Goal: Task Accomplishment & Management: Manage account settings

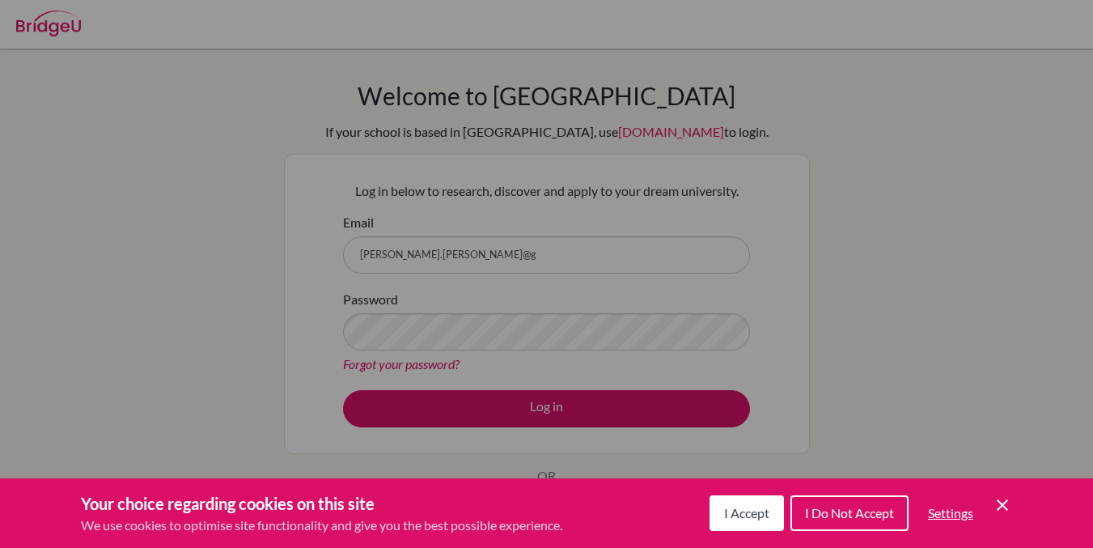
click at [824, 506] on span "I Do Not Accept" at bounding box center [849, 512] width 89 height 15
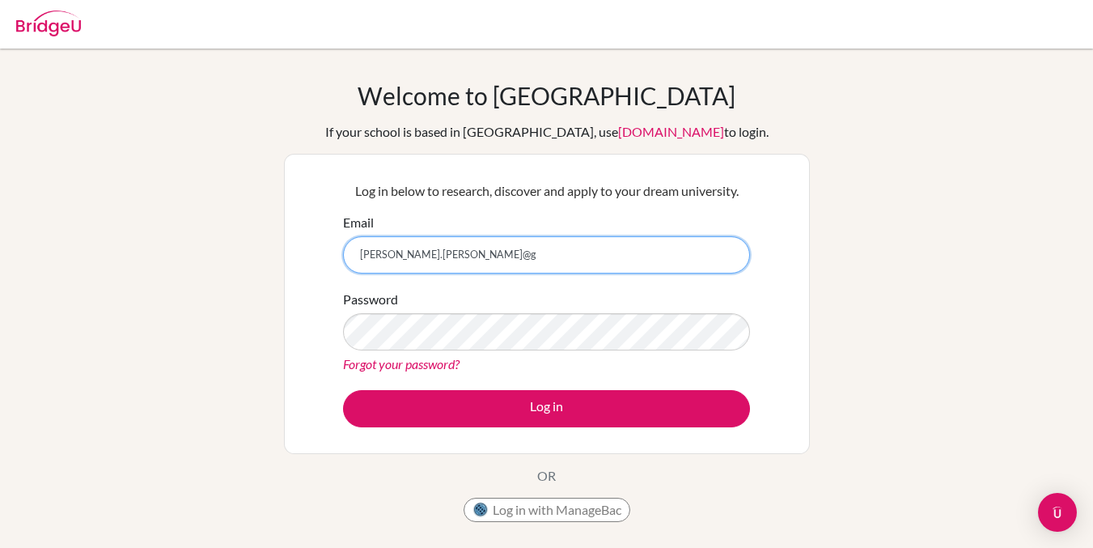
click at [528, 259] on input "[PERSON_NAME].[PERSON_NAME]@g" at bounding box center [546, 254] width 407 height 37
type input "[PERSON_NAME][EMAIL_ADDRESS][PERSON_NAME][DOMAIN_NAME]"
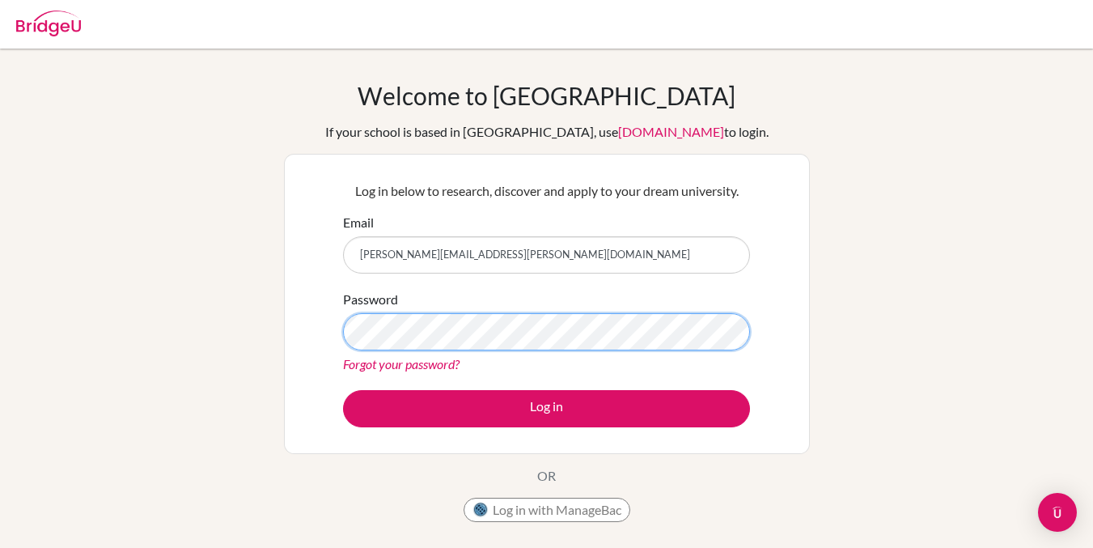
click at [343, 390] on button "Log in" at bounding box center [546, 408] width 407 height 37
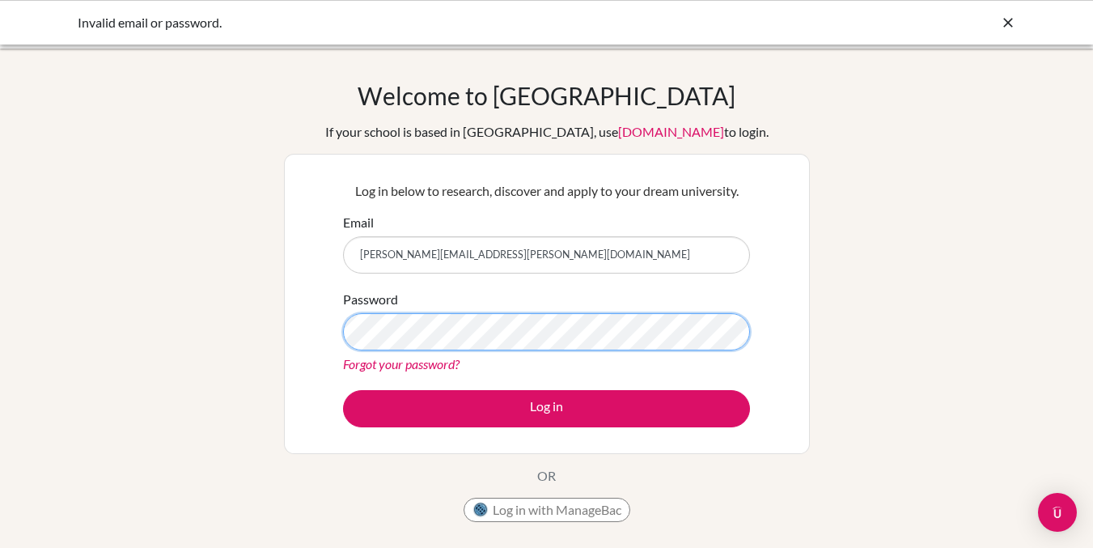
click at [343, 390] on button "Log in" at bounding box center [546, 408] width 407 height 37
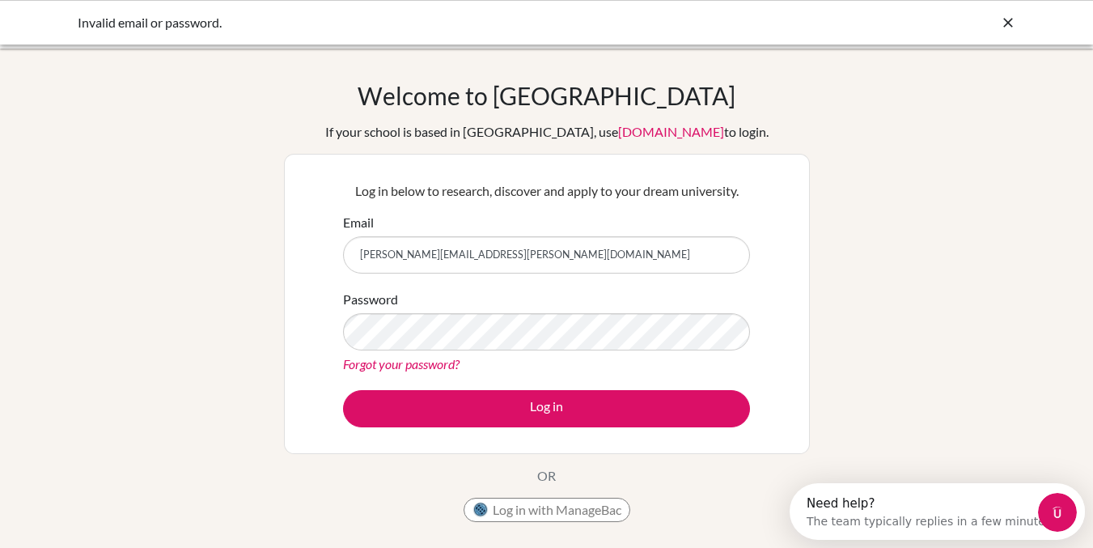
click at [421, 363] on link "Forgot your password?" at bounding box center [401, 363] width 116 height 15
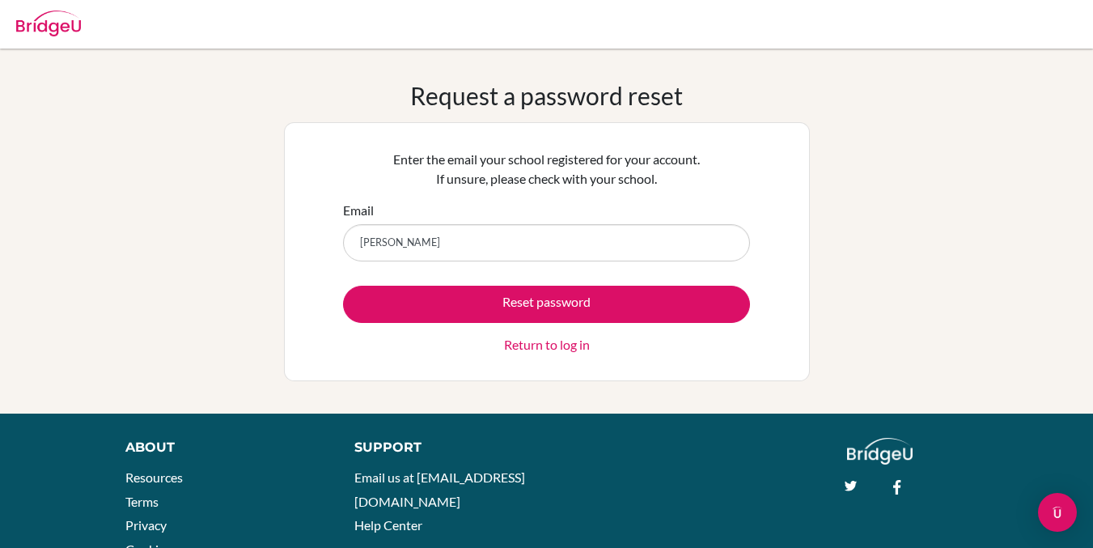
type input "[PERSON_NAME][EMAIL_ADDRESS][PERSON_NAME][DOMAIN_NAME]"
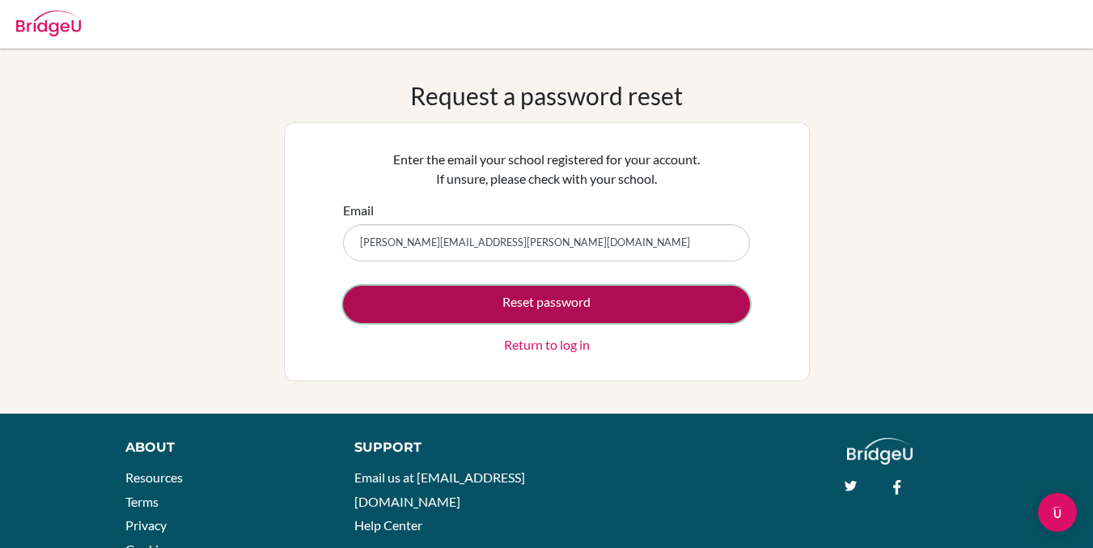
click at [574, 299] on button "Reset password" at bounding box center [546, 304] width 407 height 37
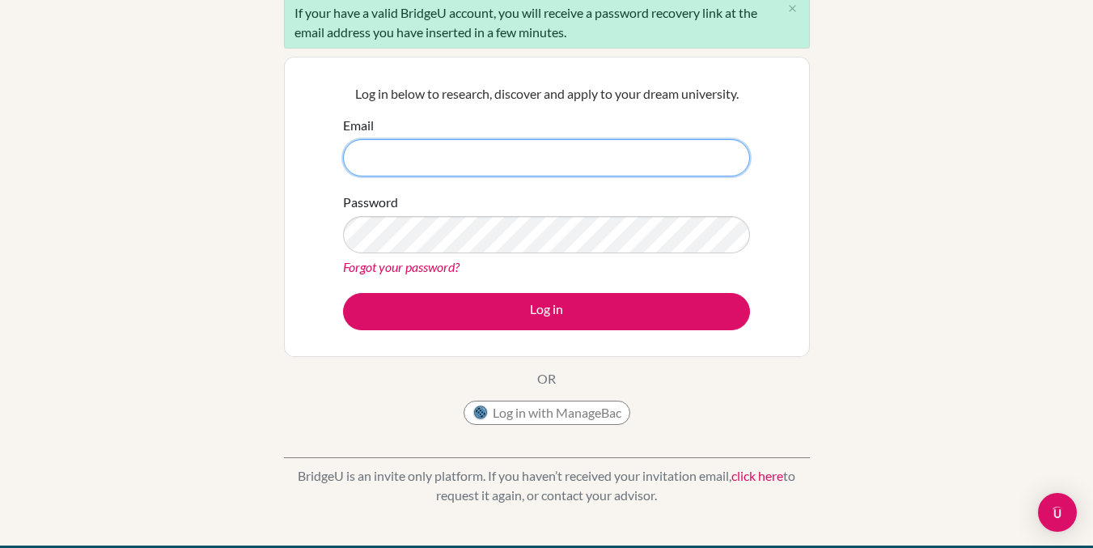
scroll to position [157, 0]
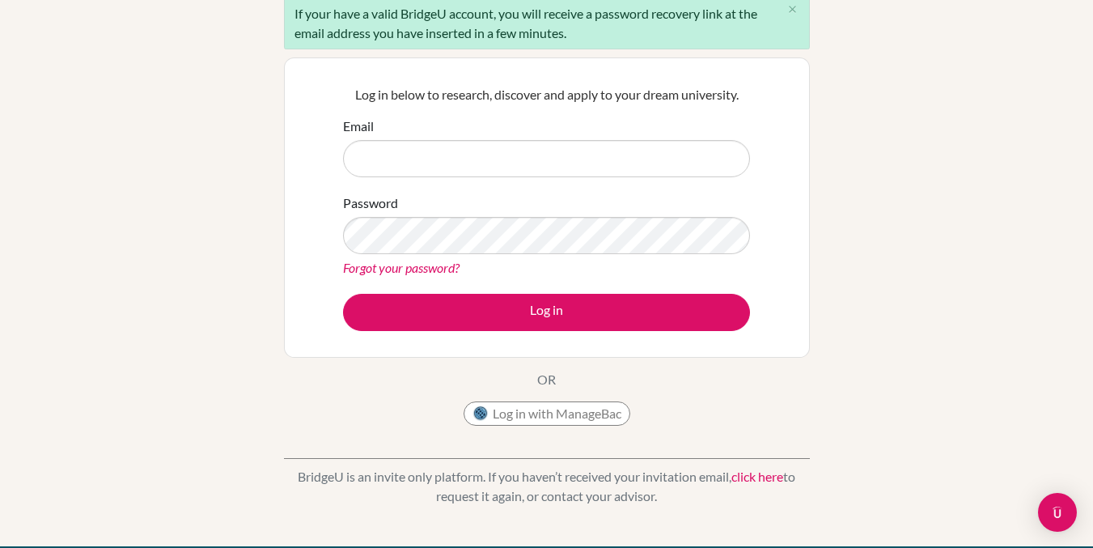
click at [407, 271] on link "Forgot your password?" at bounding box center [401, 267] width 116 height 15
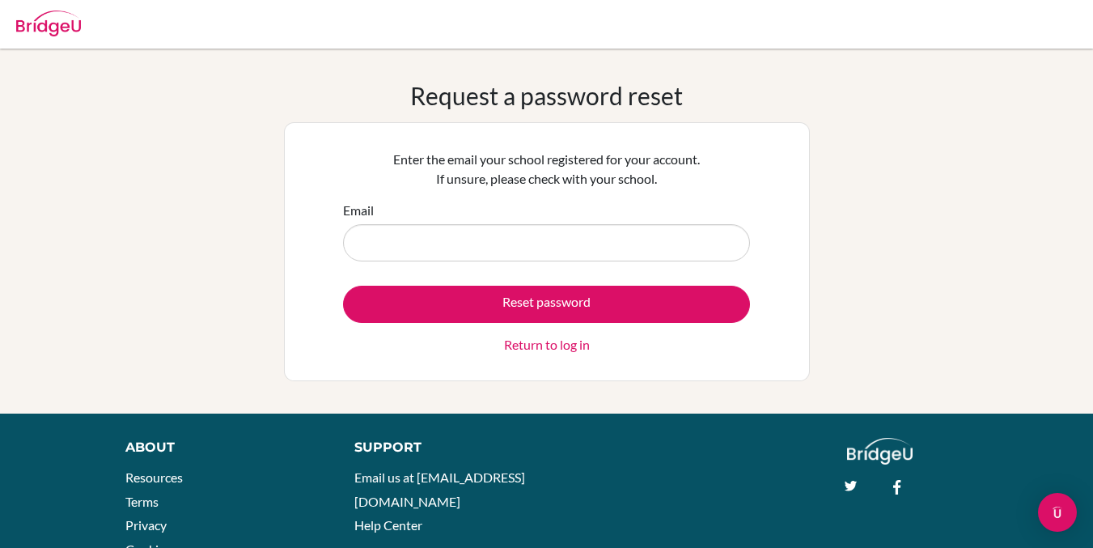
click at [527, 339] on link "Return to log in" at bounding box center [547, 344] width 86 height 19
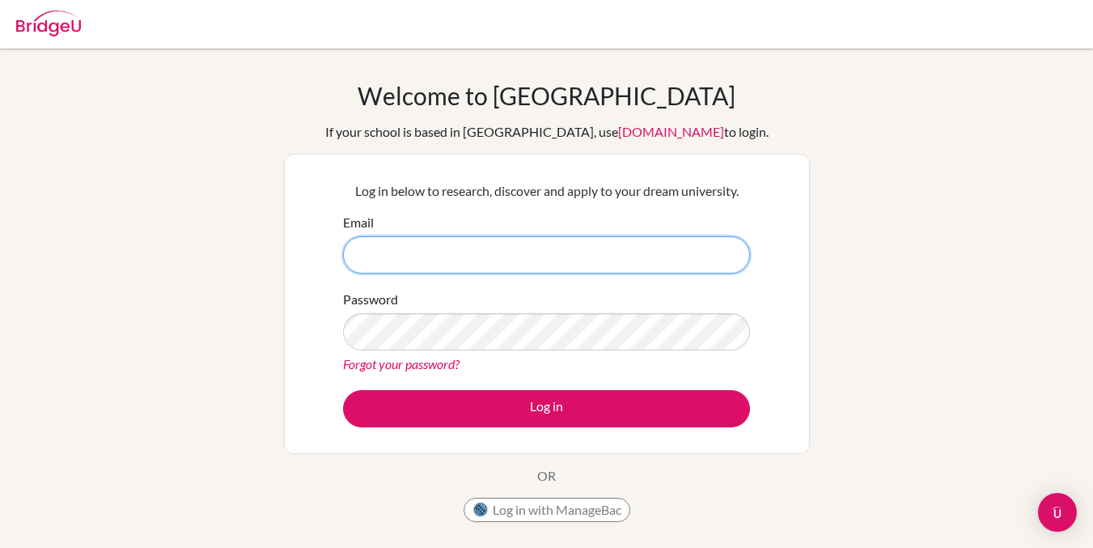
paste input "[EMAIL_ADDRESS][DOMAIN_NAME]"
type input "[EMAIL_ADDRESS][DOMAIN_NAME]"
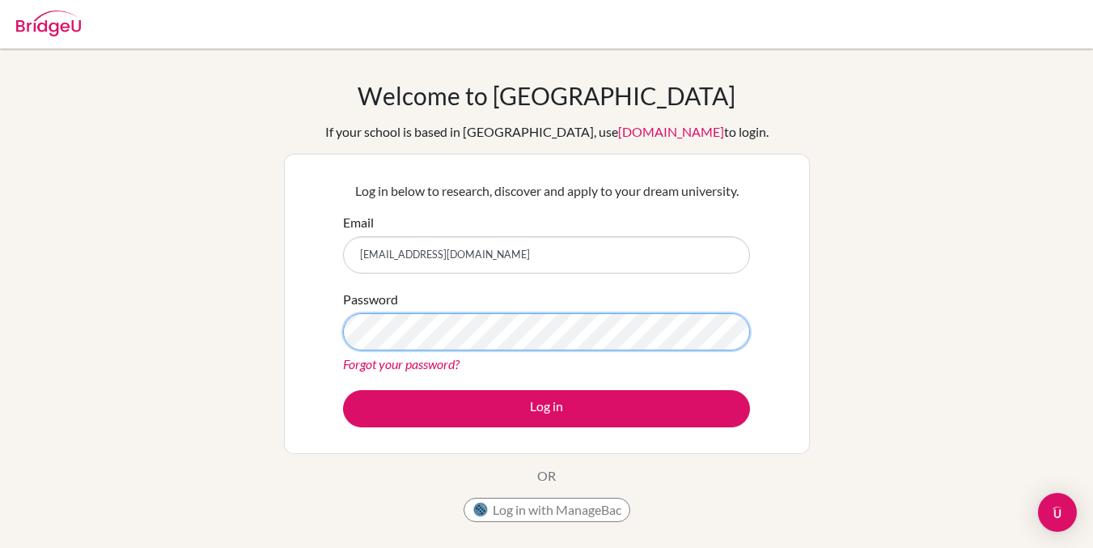
click at [343, 390] on button "Log in" at bounding box center [546, 408] width 407 height 37
